Goal: Task Accomplishment & Management: Use online tool/utility

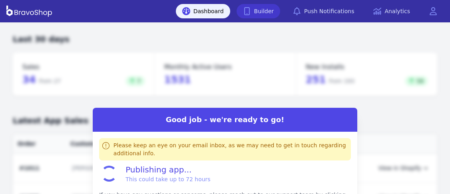
click at [267, 7] on link "Builder" at bounding box center [259, 11] width 44 height 14
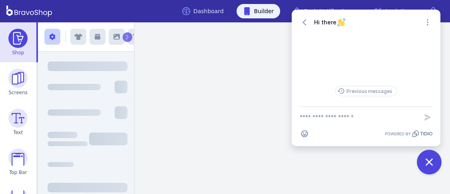
click at [434, 160] on icon "Close chat widget" at bounding box center [429, 162] width 12 height 12
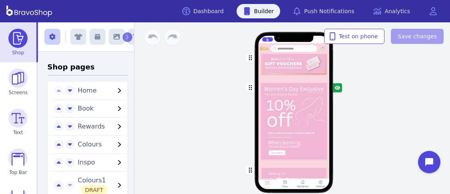
scroll to position [285, 0]
click at [286, 119] on div "button" at bounding box center [293, 121] width 71 height 83
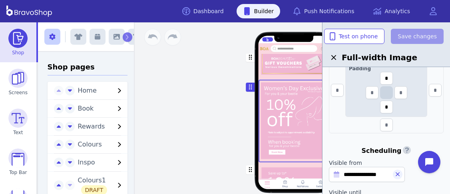
scroll to position [307, 0]
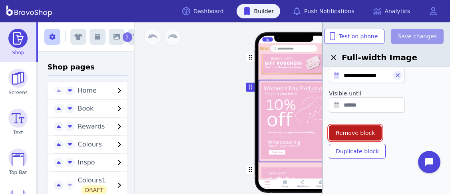
click at [363, 137] on button "Remove block" at bounding box center [355, 133] width 53 height 15
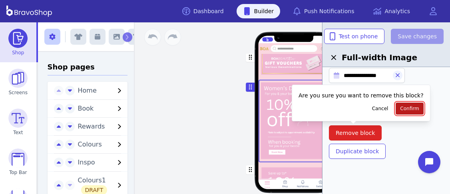
click at [400, 110] on span "Confirm" at bounding box center [409, 109] width 19 height 6
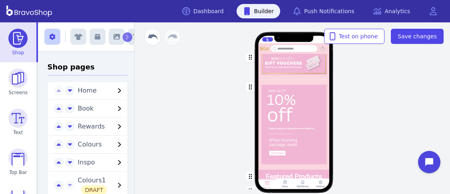
click at [393, 110] on div "Home Book Rewards Colours Inspo Colours1 Get Your Secret Discount Code Here PRI…" at bounding box center [294, 108] width 312 height 172
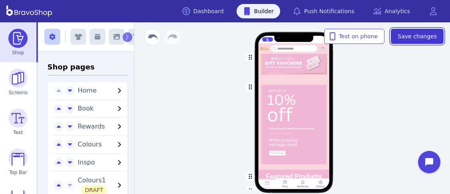
click at [416, 36] on span "Save changes" at bounding box center [417, 36] width 39 height 8
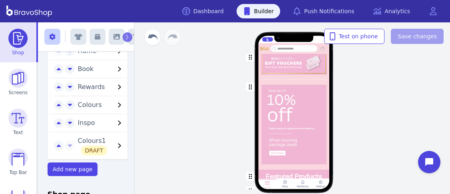
scroll to position [0, 0]
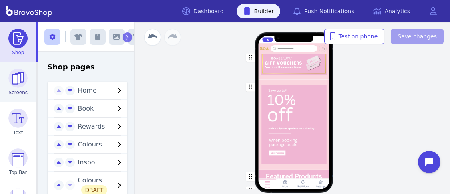
click at [12, 87] on img at bounding box center [17, 78] width 19 height 19
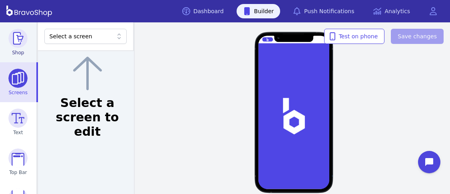
click at [15, 37] on img at bounding box center [17, 38] width 19 height 19
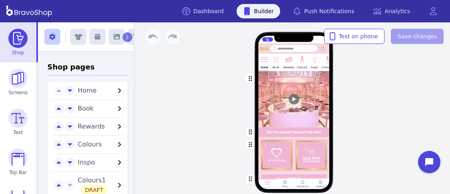
click at [275, 64] on div at bounding box center [276, 65] width 2 height 2
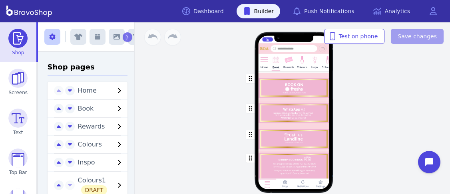
click at [316, 110] on div "button" at bounding box center [293, 114] width 71 height 26
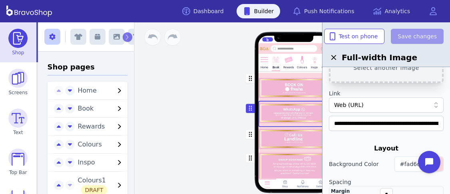
scroll to position [69, 0]
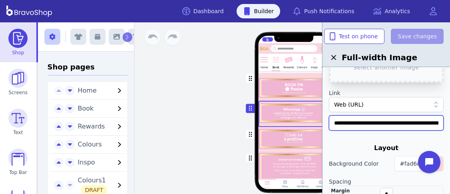
click at [427, 122] on input "**********" at bounding box center [386, 123] width 115 height 15
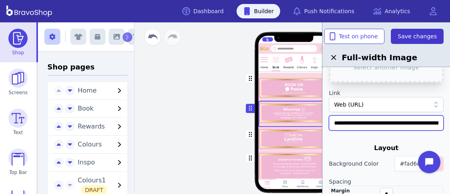
type input "**********"
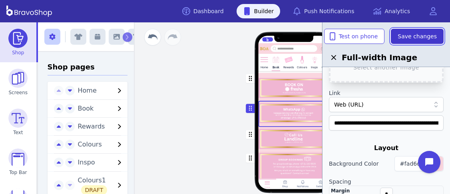
click at [432, 39] on span "Save changes" at bounding box center [417, 36] width 39 height 8
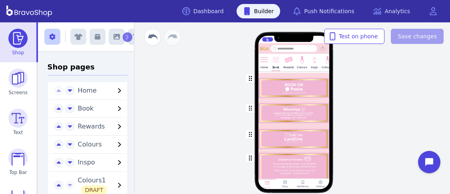
click at [310, 110] on div "button" at bounding box center [293, 114] width 71 height 26
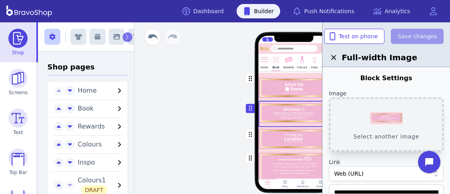
click at [397, 115] on button "Select another image" at bounding box center [386, 125] width 115 height 54
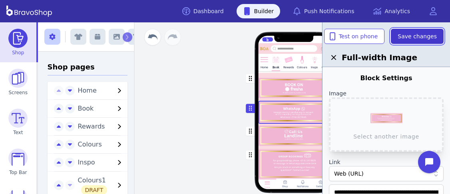
click at [414, 36] on span "Save changes" at bounding box center [417, 36] width 39 height 8
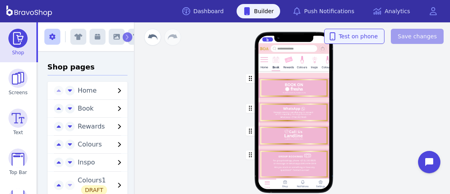
click at [388, 91] on div "Home Book Rewards Colours Inspo Colours1 Drag a block here to get started Home …" at bounding box center [294, 108] width 312 height 172
click at [278, 154] on div "button" at bounding box center [293, 165] width 71 height 35
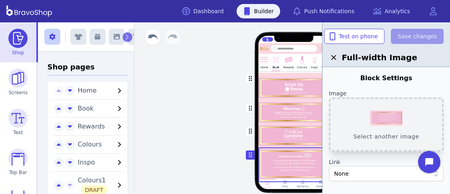
click at [380, 124] on button "Select another image" at bounding box center [386, 125] width 115 height 54
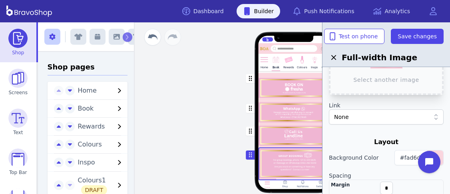
scroll to position [8, 0]
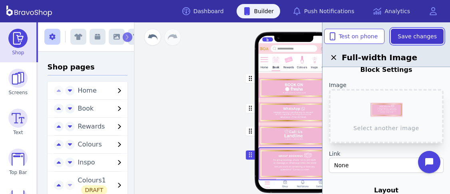
click at [419, 34] on span "Save changes" at bounding box center [417, 36] width 39 height 8
